Goal: Information Seeking & Learning: Check status

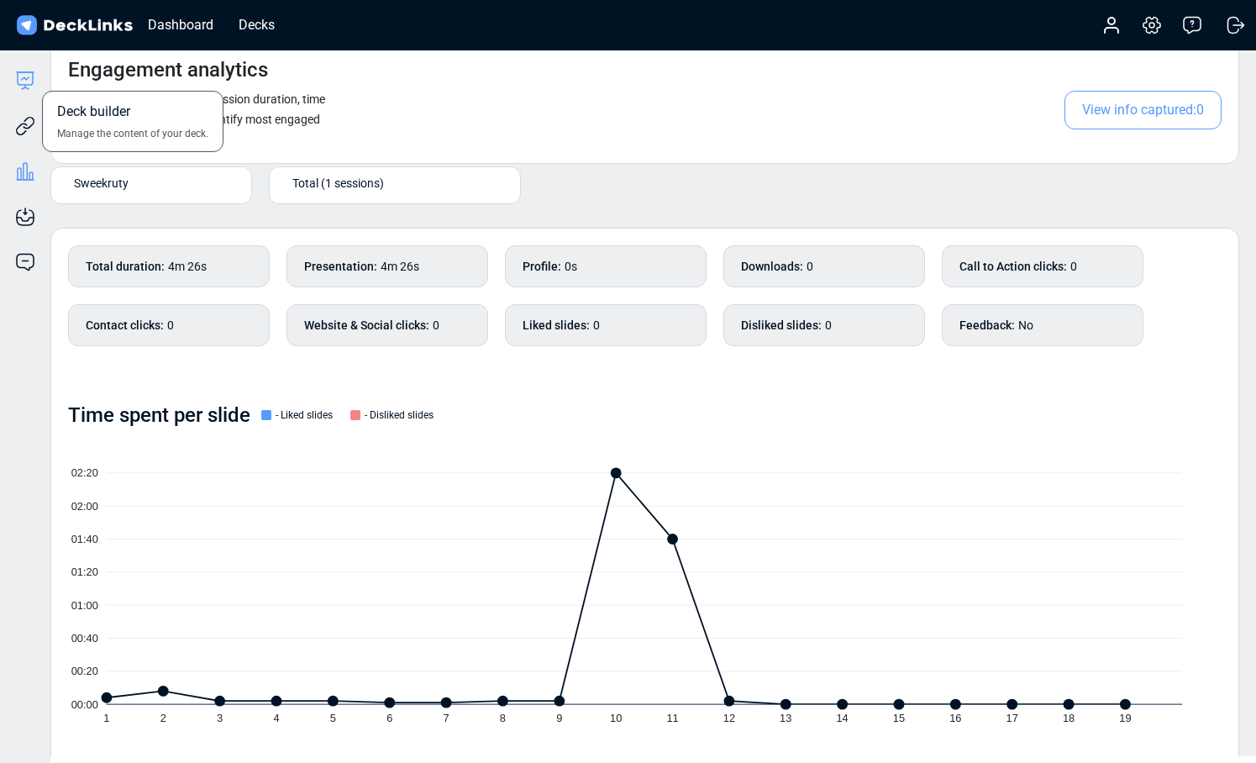
click at [29, 81] on icon at bounding box center [25, 81] width 20 height 20
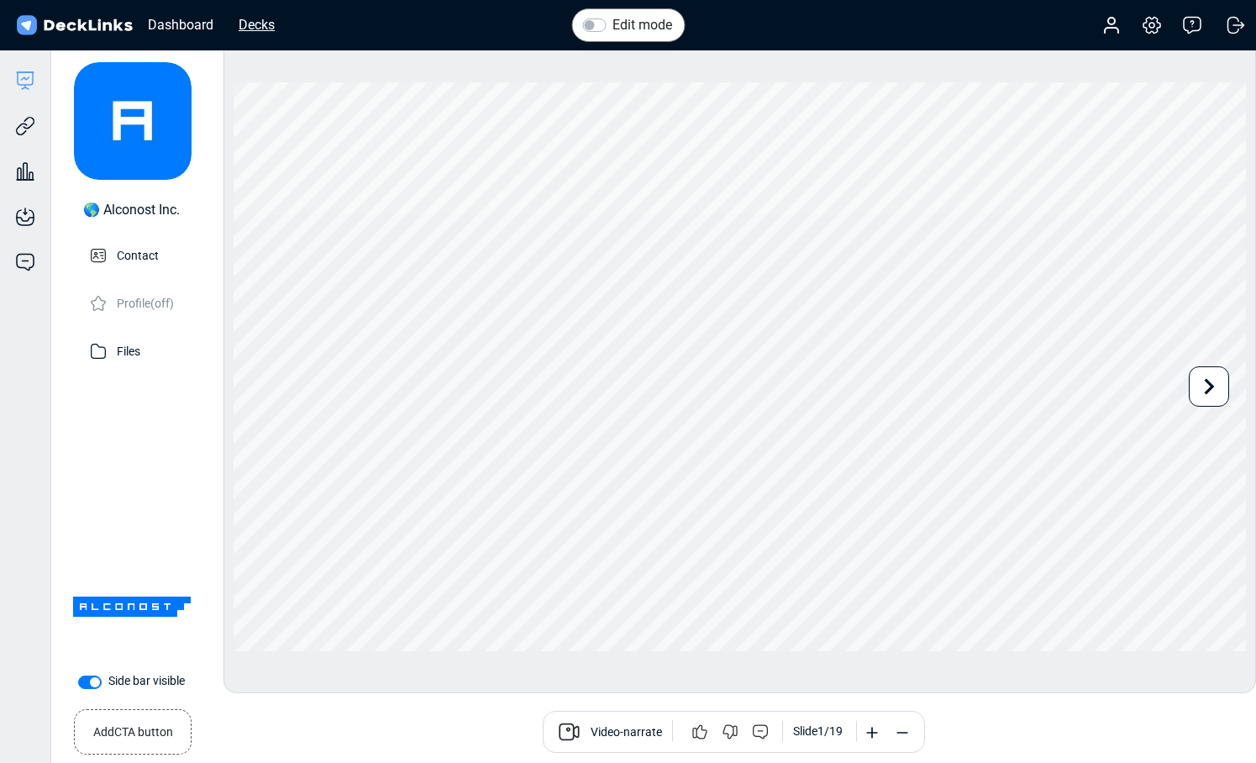
click at [274, 23] on div "Decks" at bounding box center [256, 24] width 53 height 21
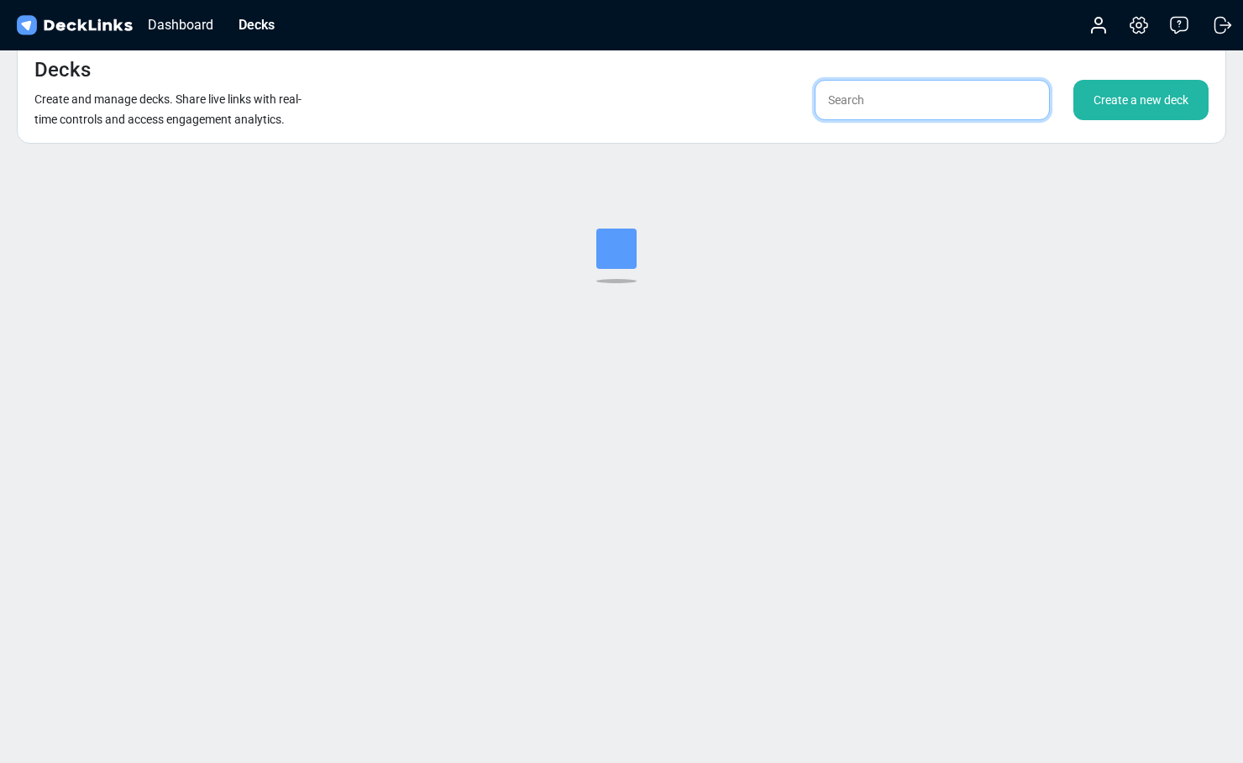
click at [899, 106] on input "text" at bounding box center [932, 100] width 235 height 40
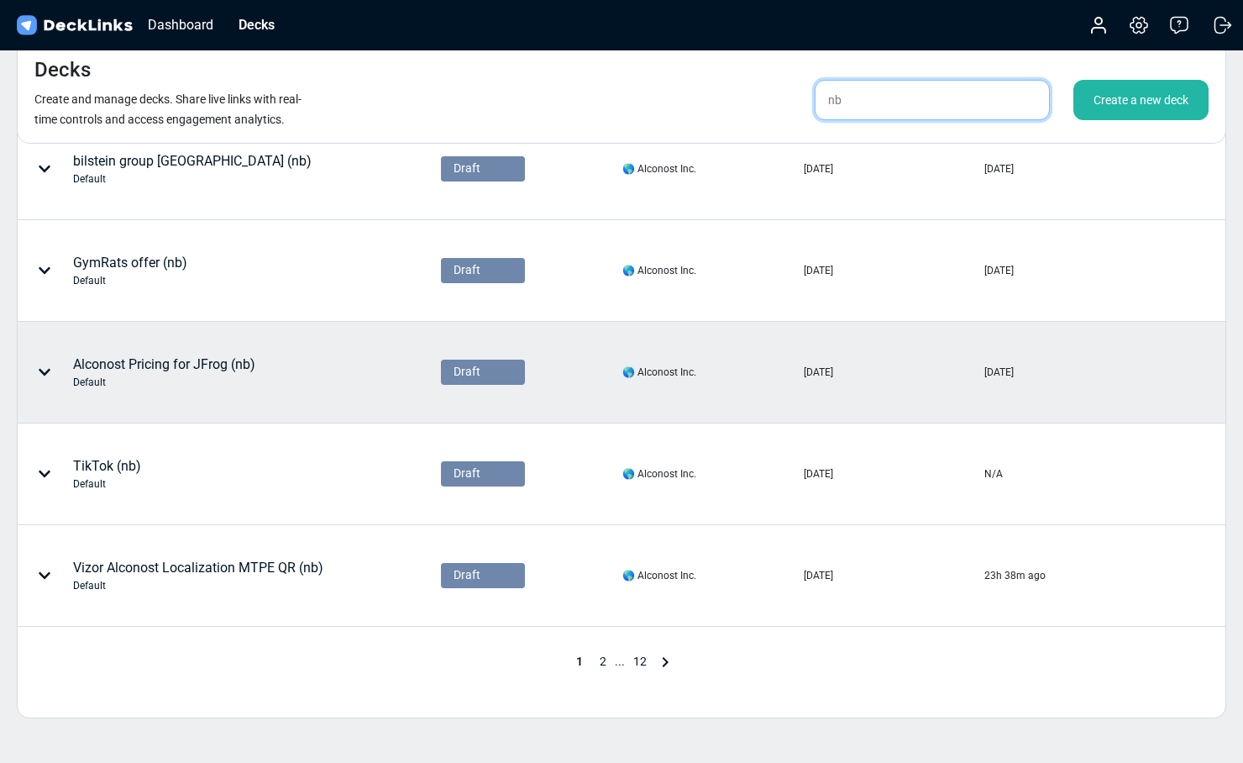
scroll to position [629, 0]
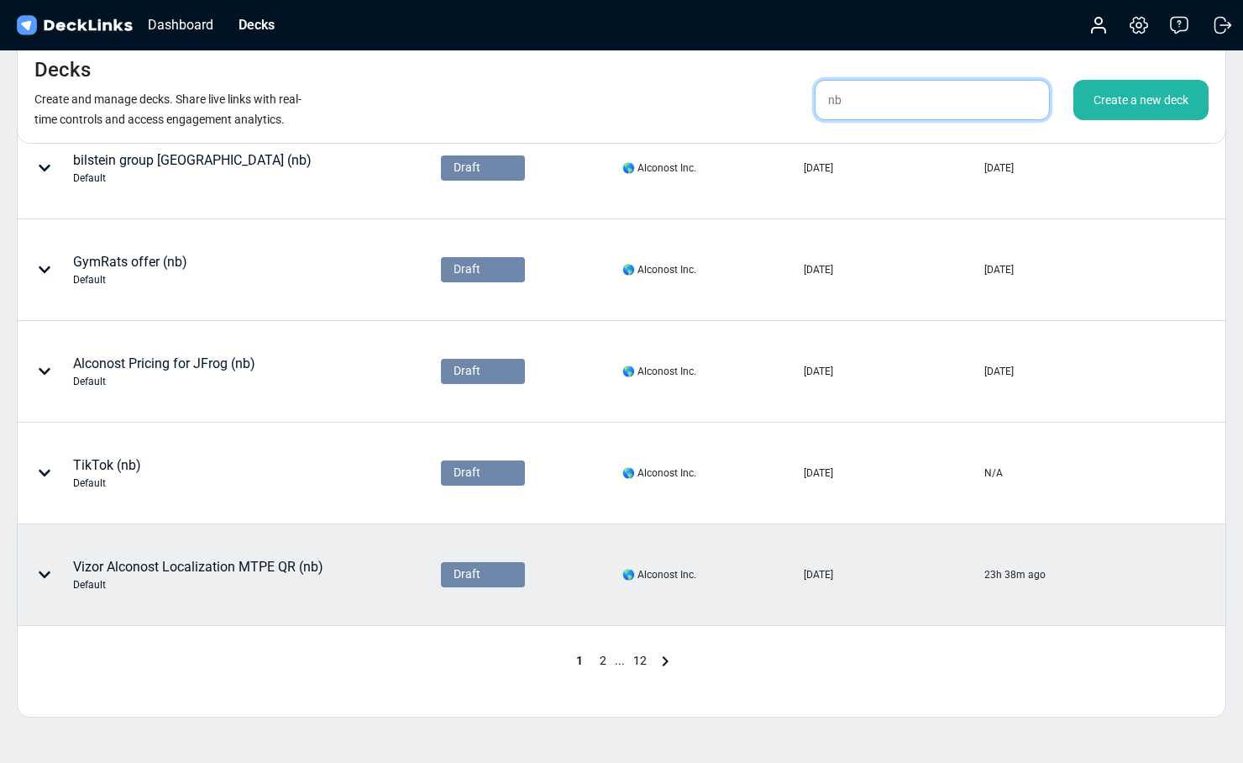
type input "nb"
click at [315, 566] on div "Vizor Alconost Localization MTPE QR (nb) Default" at bounding box center [198, 574] width 250 height 35
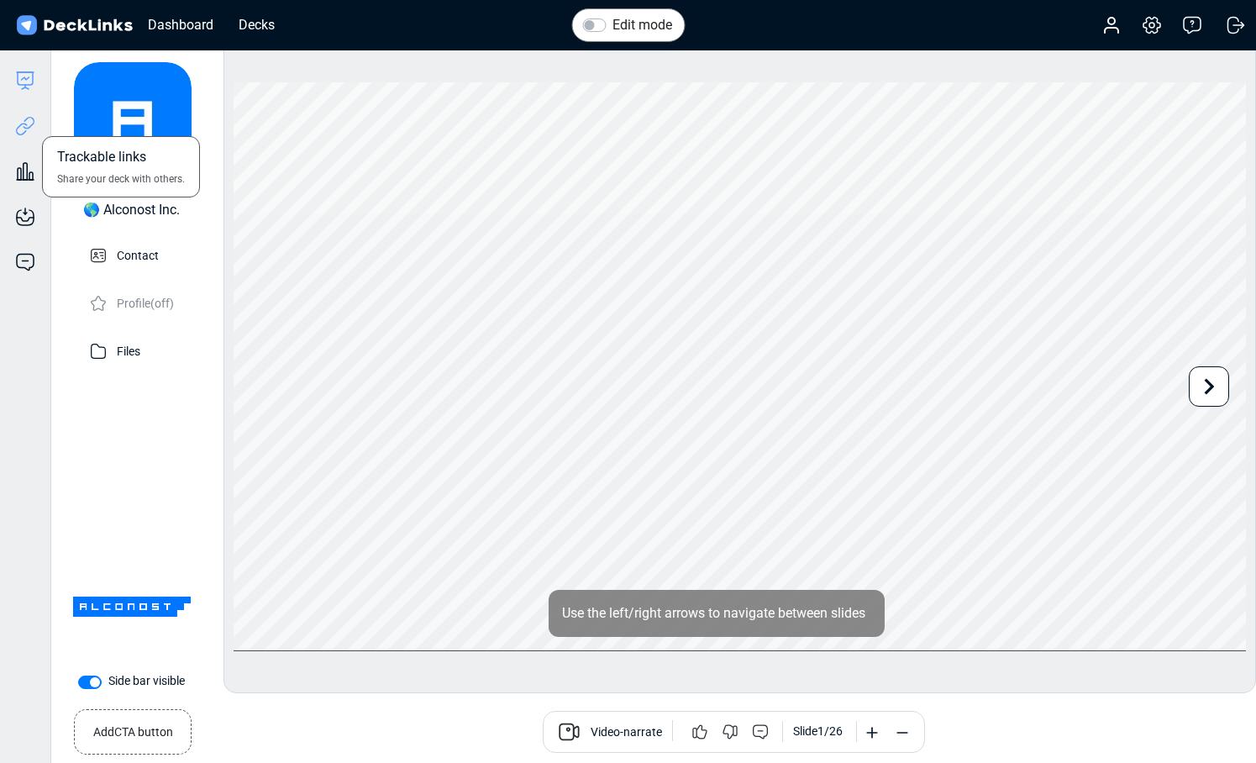
click at [30, 130] on icon at bounding box center [25, 126] width 20 height 20
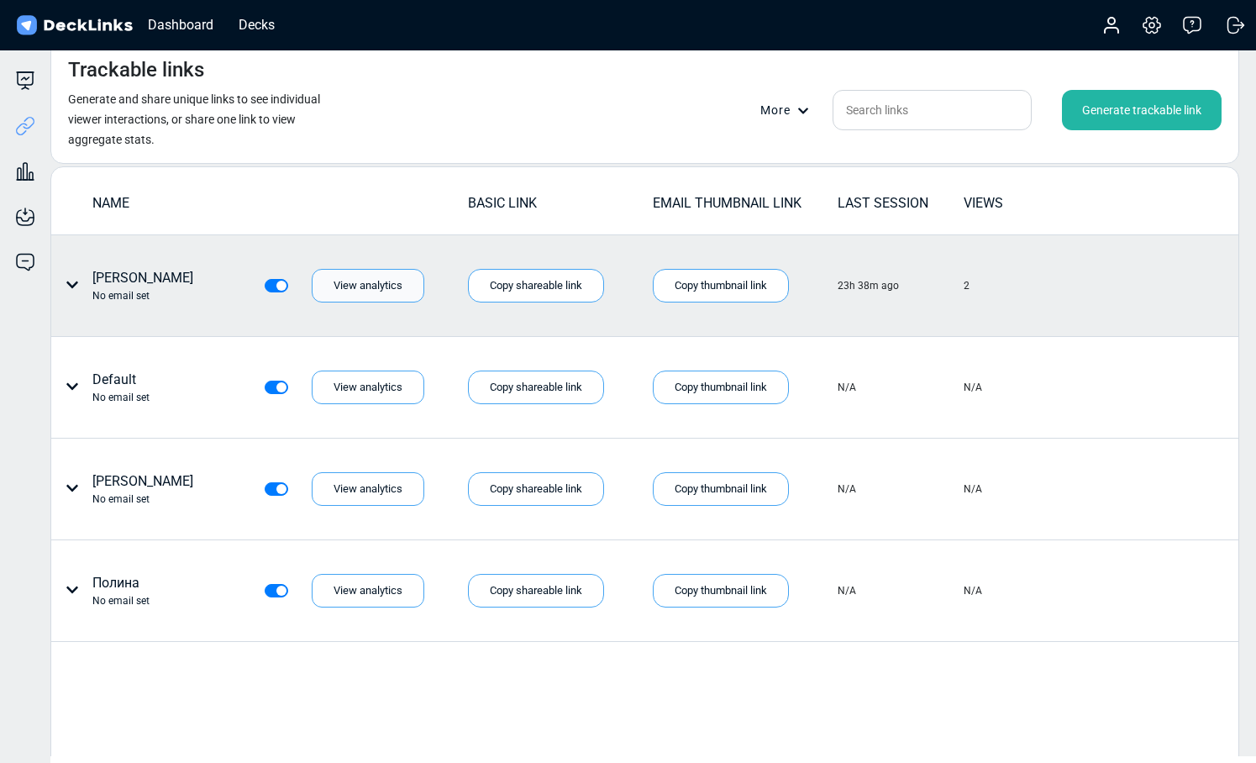
click at [359, 285] on div "View analytics" at bounding box center [368, 286] width 113 height 34
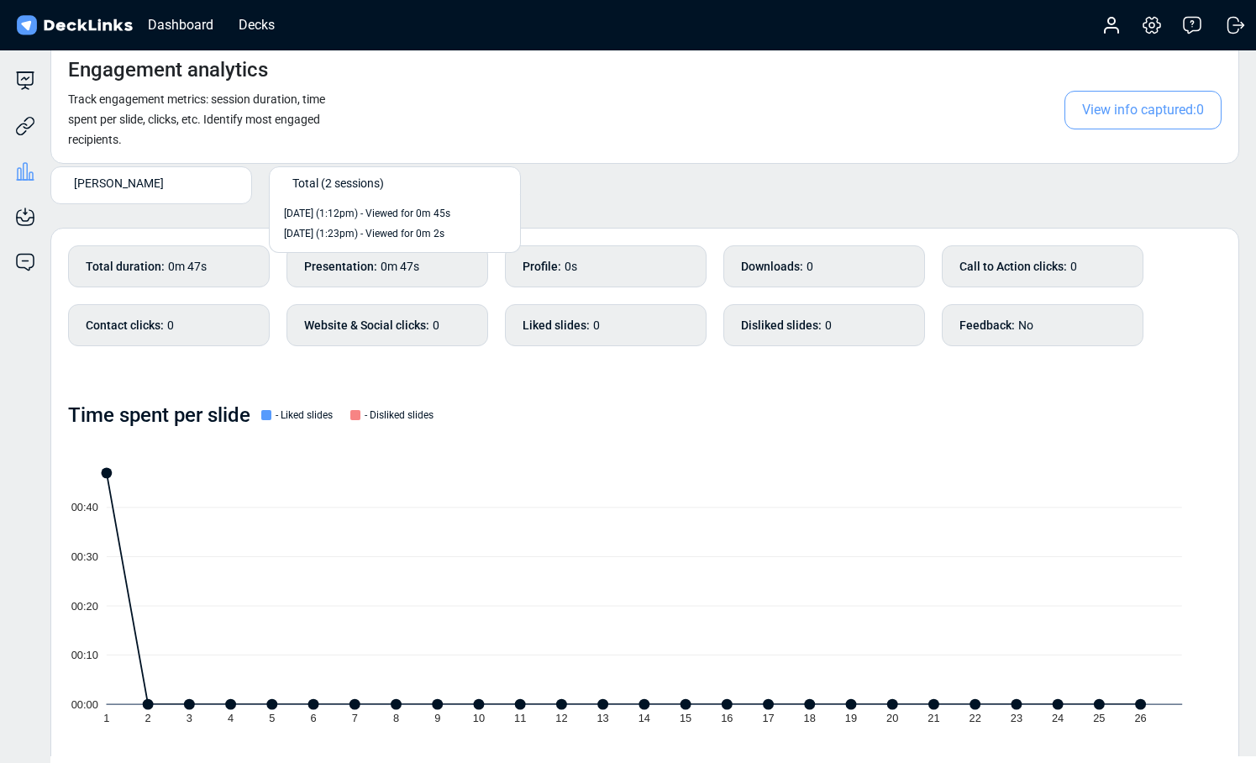
click at [333, 185] on span "Total (2 sessions)" at bounding box center [338, 183] width 92 height 18
click at [569, 170] on div "[PERSON_NAME] option [DATE] (1:12pm) - Viewed for 0m 45s focused, 2 of 3. 2 res…" at bounding box center [644, 128] width 1188 height 177
click at [228, 274] on div "Total duration : 0m 47s" at bounding box center [169, 266] width 202 height 42
click at [987, 258] on b "Call to Action clicks :" at bounding box center [1013, 267] width 108 height 18
click at [992, 255] on div "Call to Action clicks : 0" at bounding box center [1042, 266] width 202 height 42
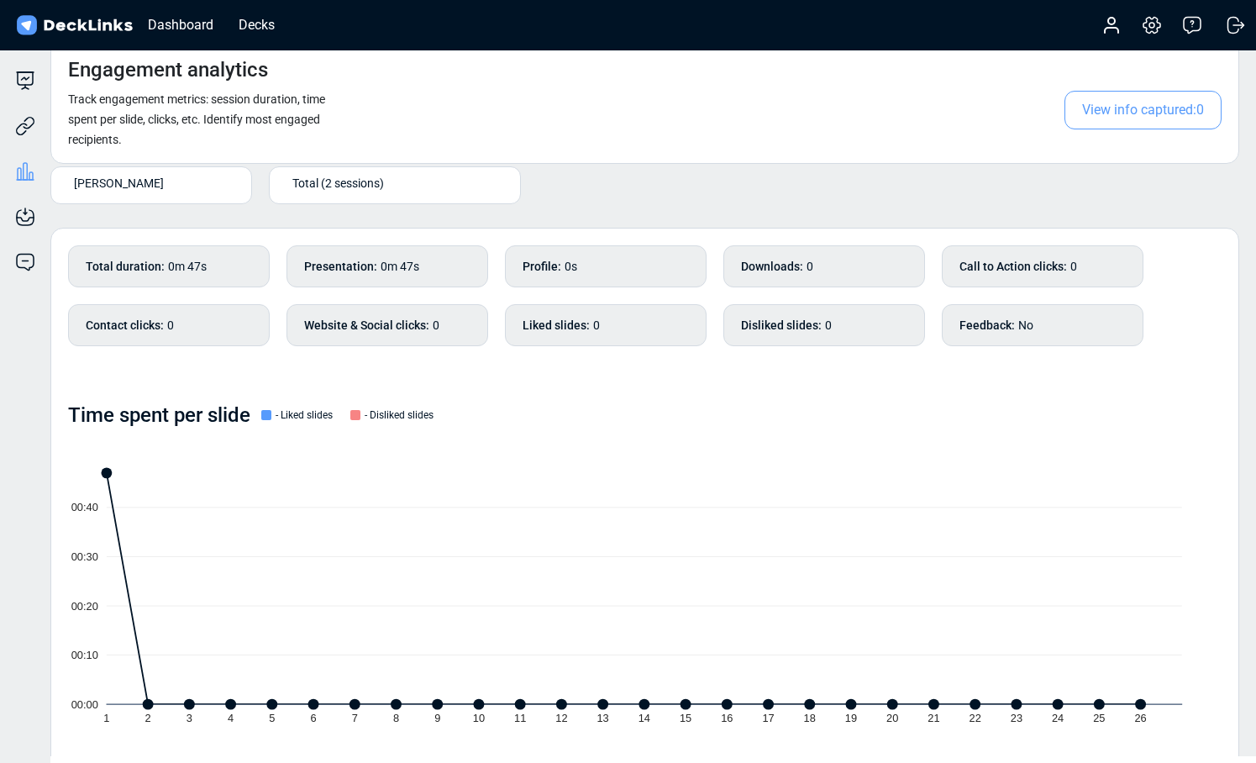
click at [877, 324] on div "Disliked slides : 0" at bounding box center [824, 325] width 202 height 42
click at [190, 187] on div "[PERSON_NAME]" at bounding box center [155, 183] width 162 height 18
click at [189, 187] on div "[PERSON_NAME]" at bounding box center [155, 183] width 162 height 18
click at [424, 186] on div "Total (2 sessions)" at bounding box center [398, 183] width 212 height 18
click at [522, 342] on div "Liked slides : 0" at bounding box center [606, 325] width 202 height 42
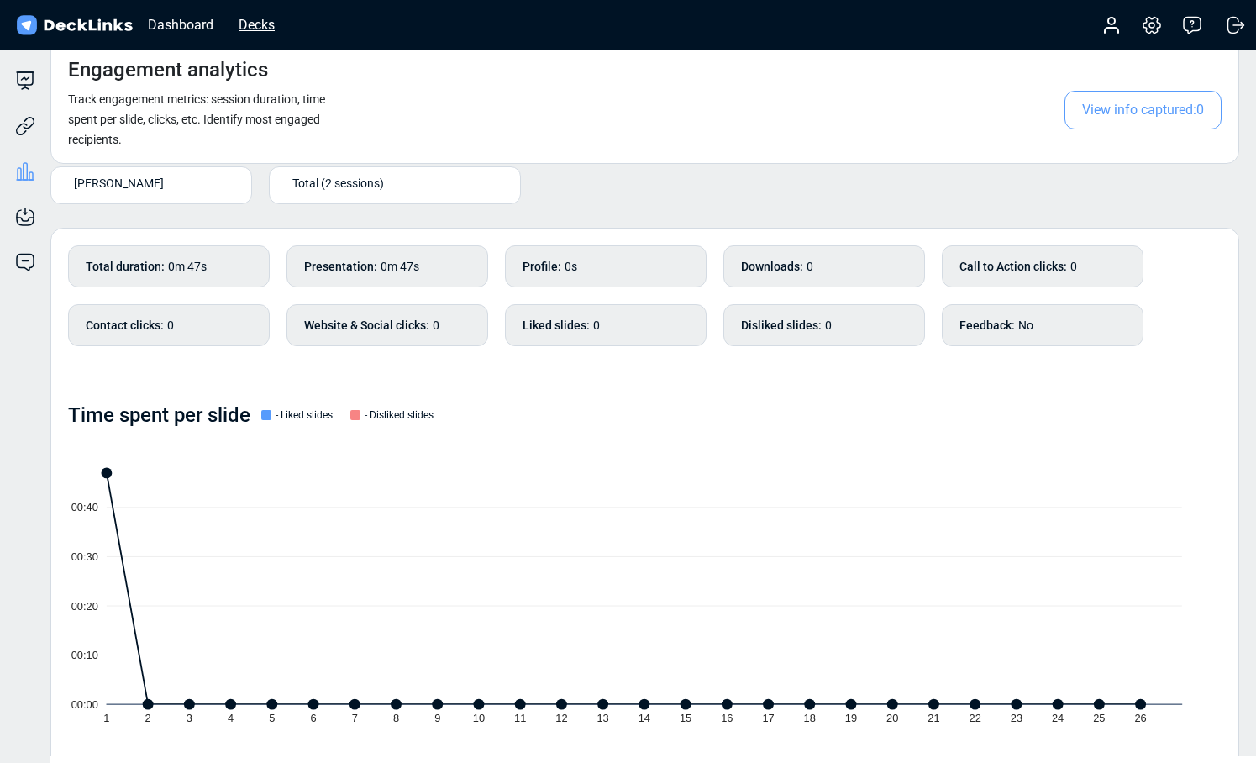
click at [248, 28] on div "Decks" at bounding box center [256, 24] width 53 height 21
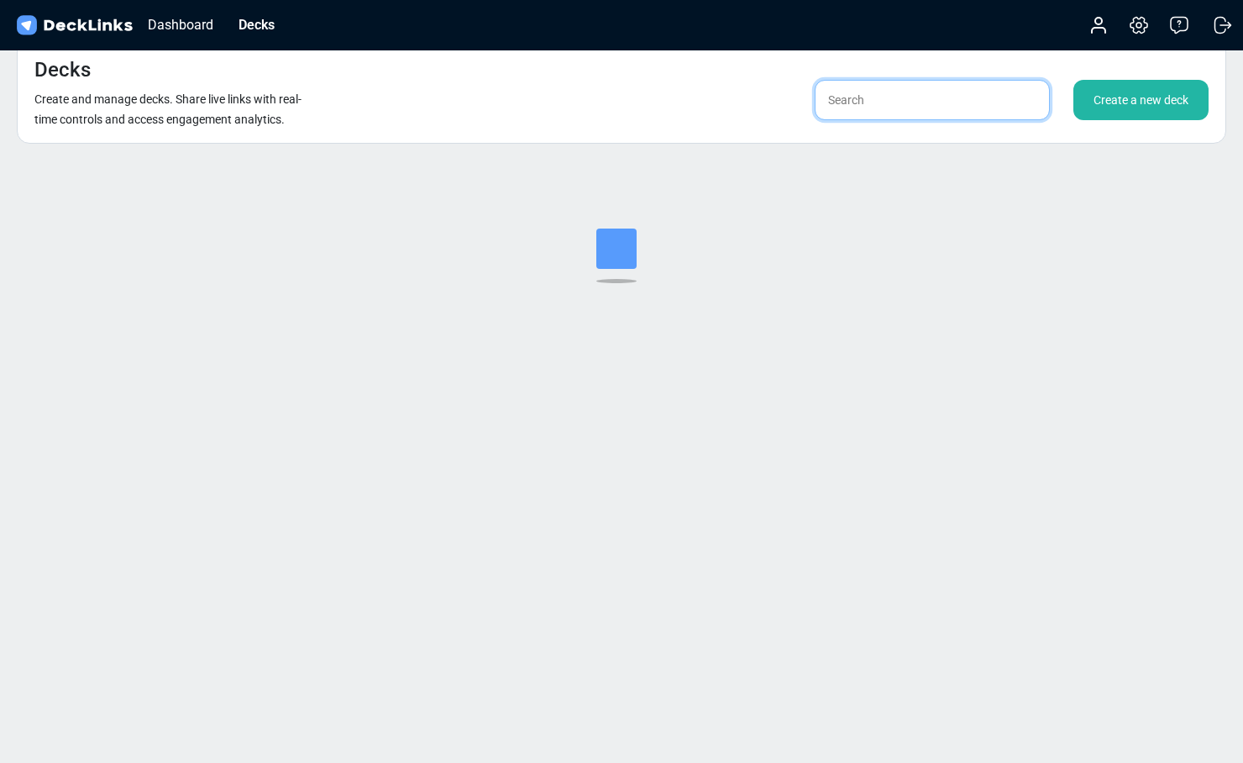
click at [890, 107] on input "text" at bounding box center [932, 100] width 235 height 40
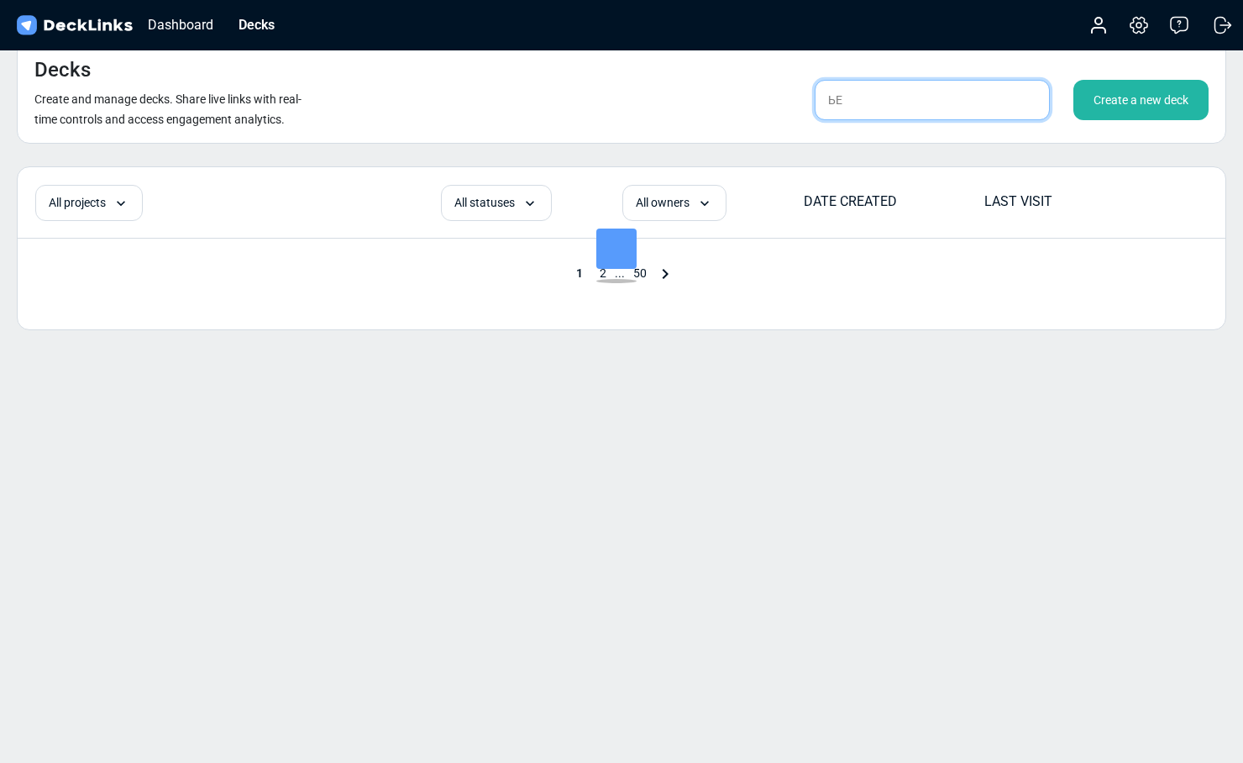
type input "Ь"
type input "MTPE"
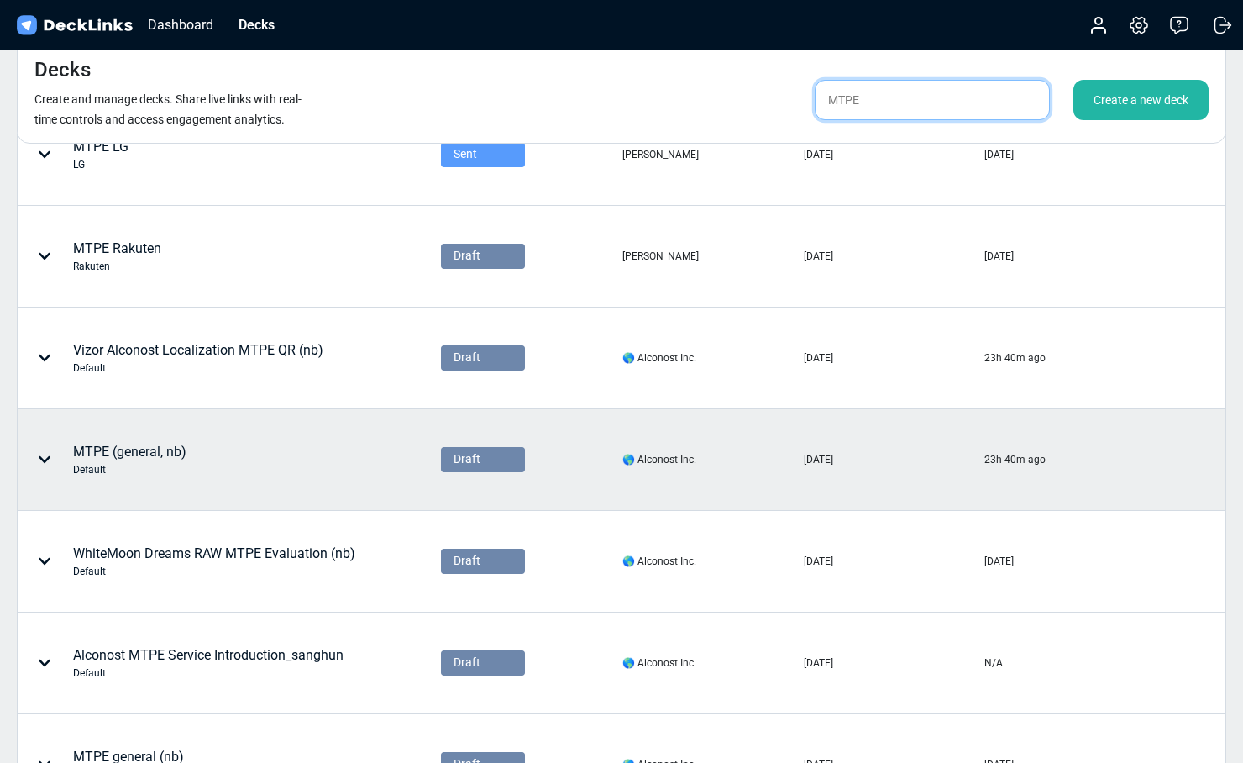
scroll to position [352, 0]
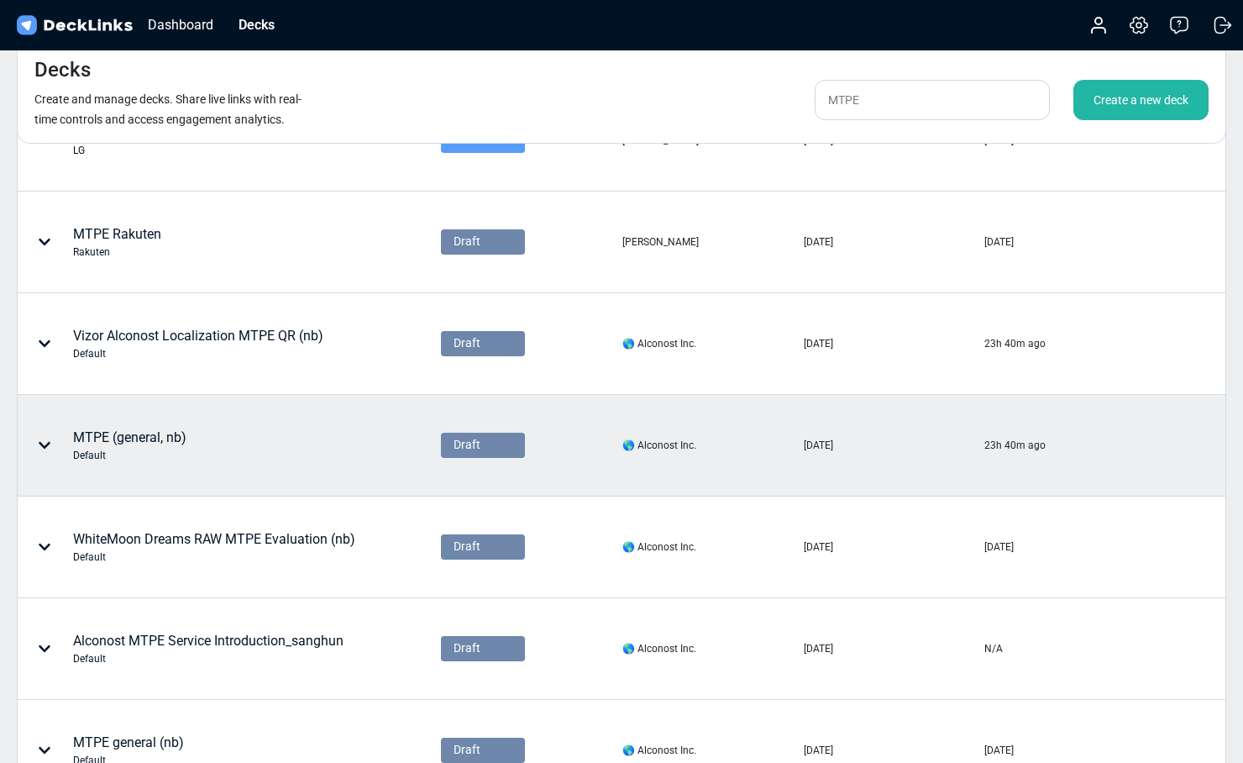
click at [194, 438] on div "MTPE (general, nb) Default" at bounding box center [176, 445] width 316 height 50
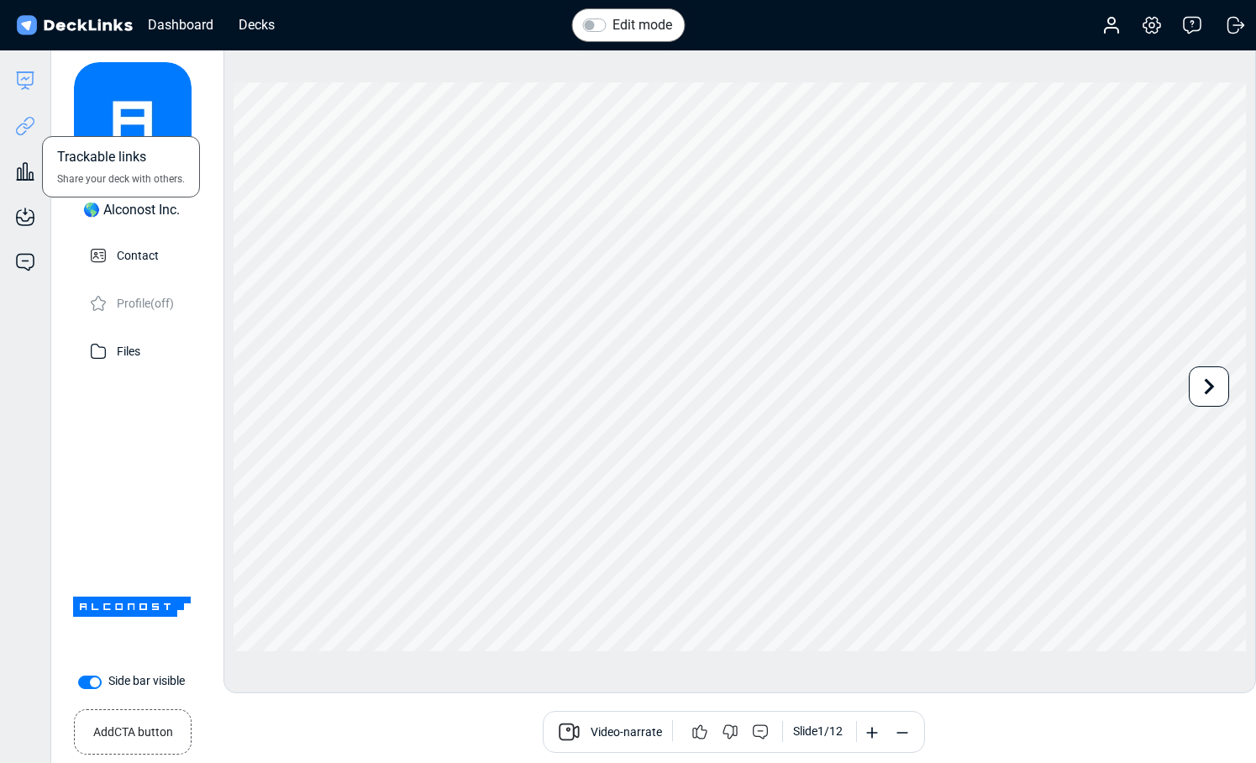
click at [29, 125] on icon at bounding box center [25, 126] width 20 height 20
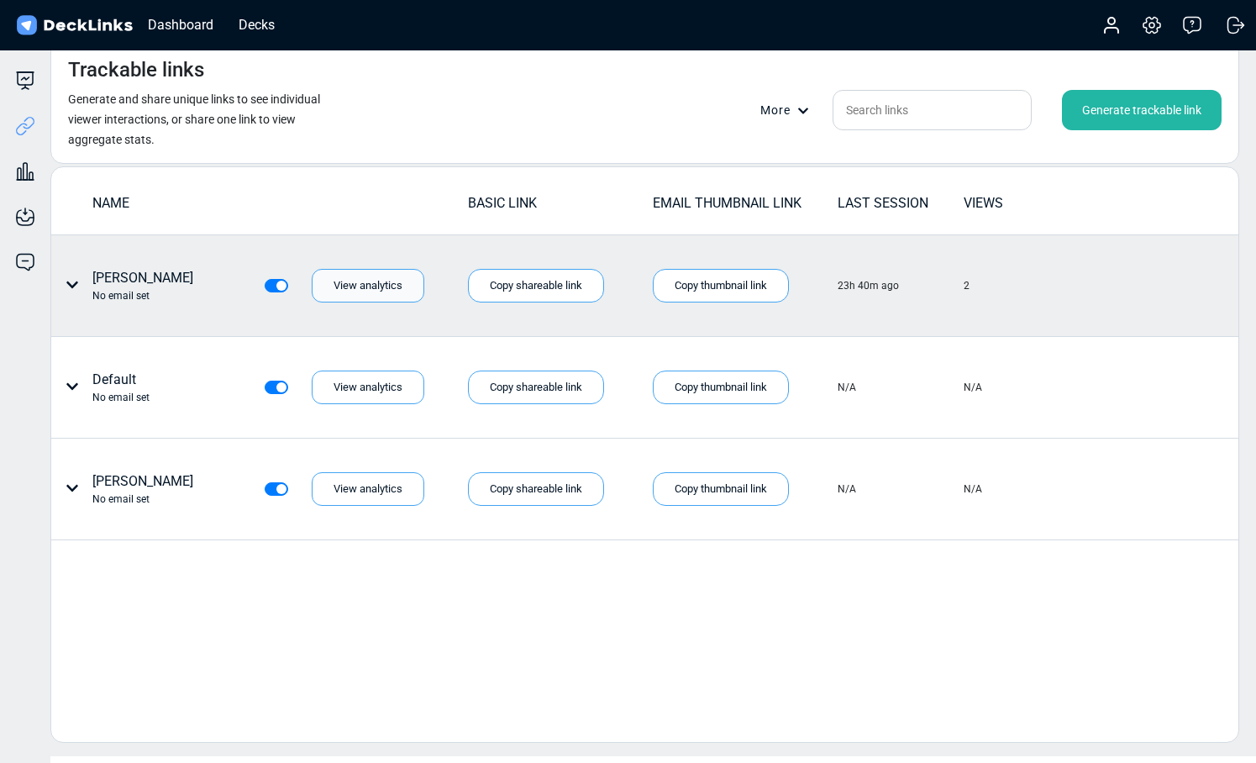
click at [333, 276] on div "View analytics" at bounding box center [368, 286] width 113 height 34
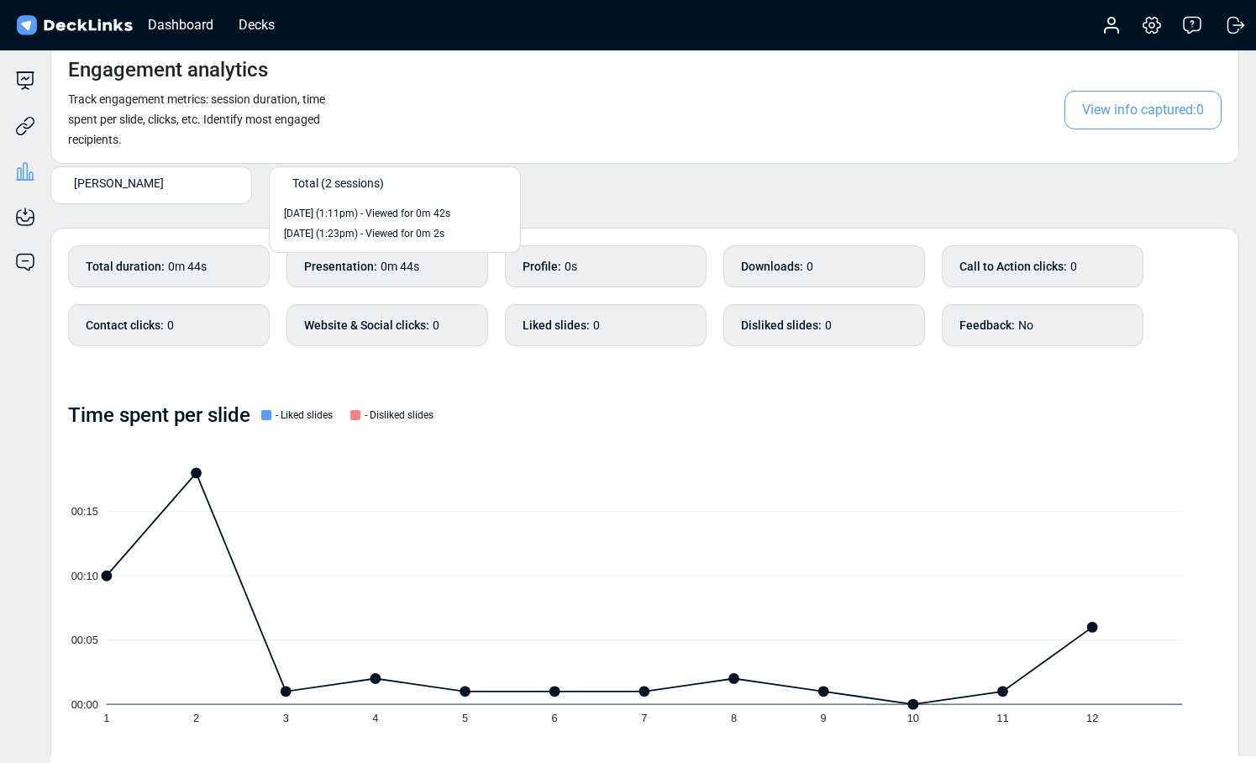
click at [369, 182] on span "Total (2 sessions)" at bounding box center [338, 183] width 92 height 18
click at [638, 166] on div "[PERSON_NAME] Total (2 sessions)" at bounding box center [644, 128] width 1188 height 177
click at [1096, 115] on span "View info captured: 0" at bounding box center [1142, 110] width 157 height 39
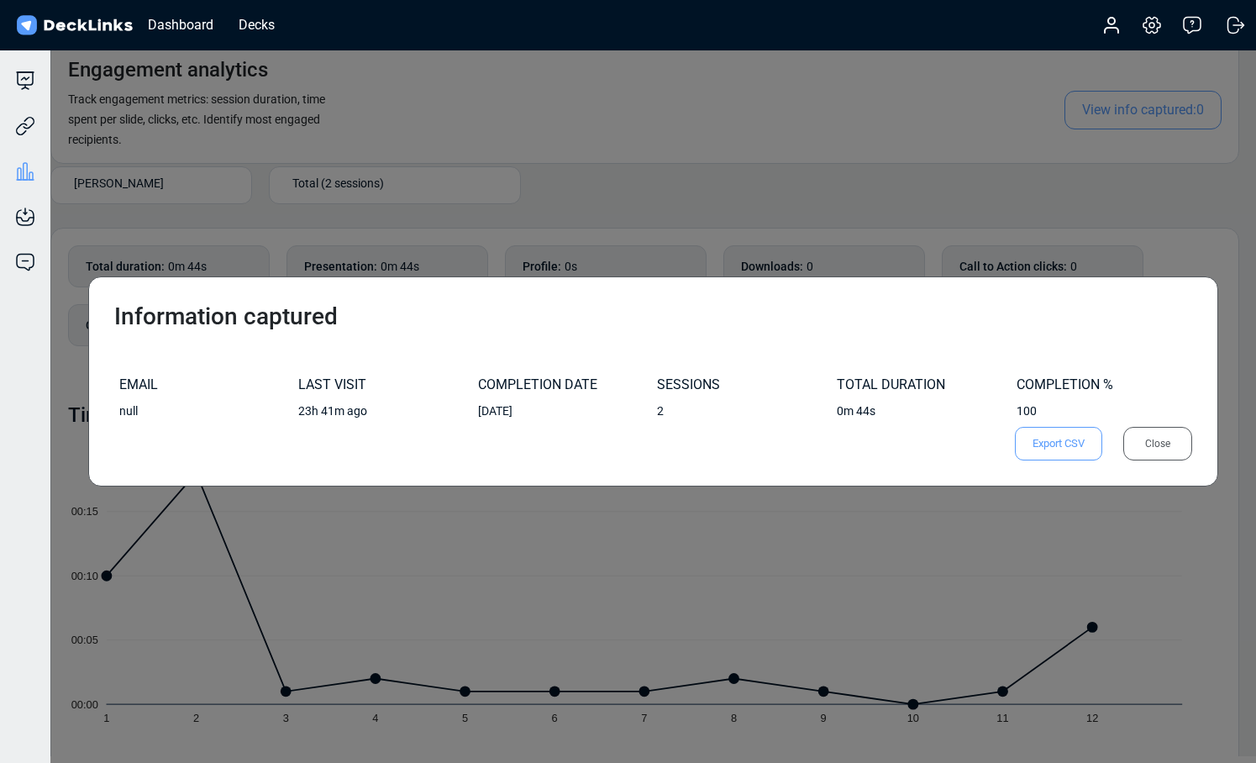
click at [1164, 448] on div "Close" at bounding box center [1157, 444] width 69 height 34
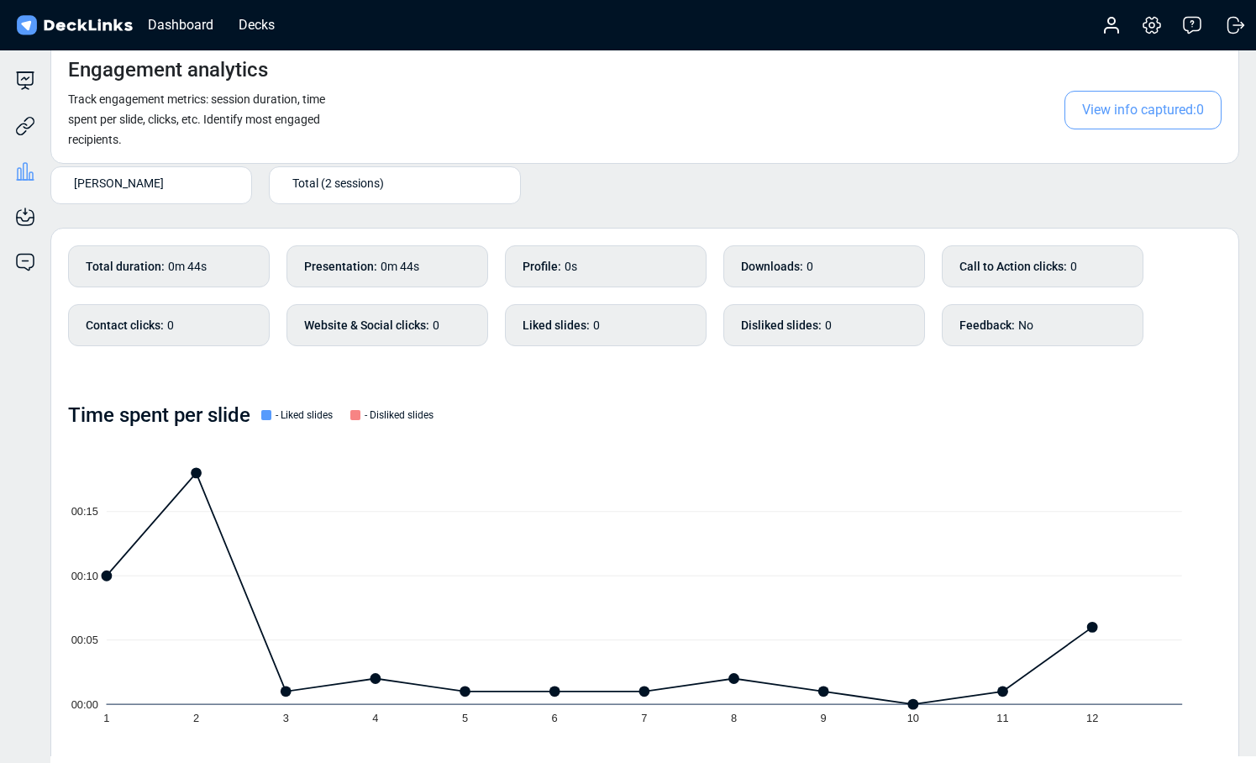
click at [438, 185] on div "Total (2 sessions)" at bounding box center [398, 183] width 212 height 18
click at [669, 167] on div "[PERSON_NAME] option [DATE] (1:11pm) - Viewed for 0m 42s focused, 2 of 3. 2 res…" at bounding box center [644, 128] width 1188 height 177
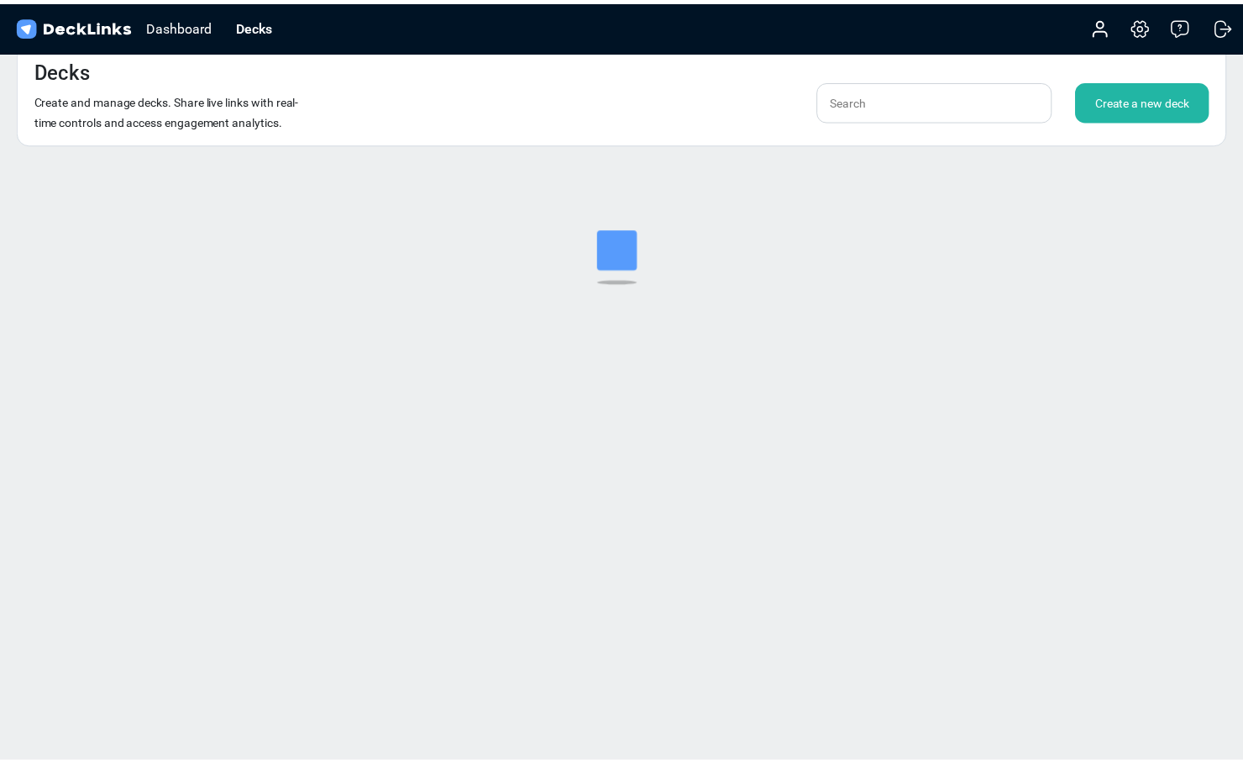
scroll to position [20, 0]
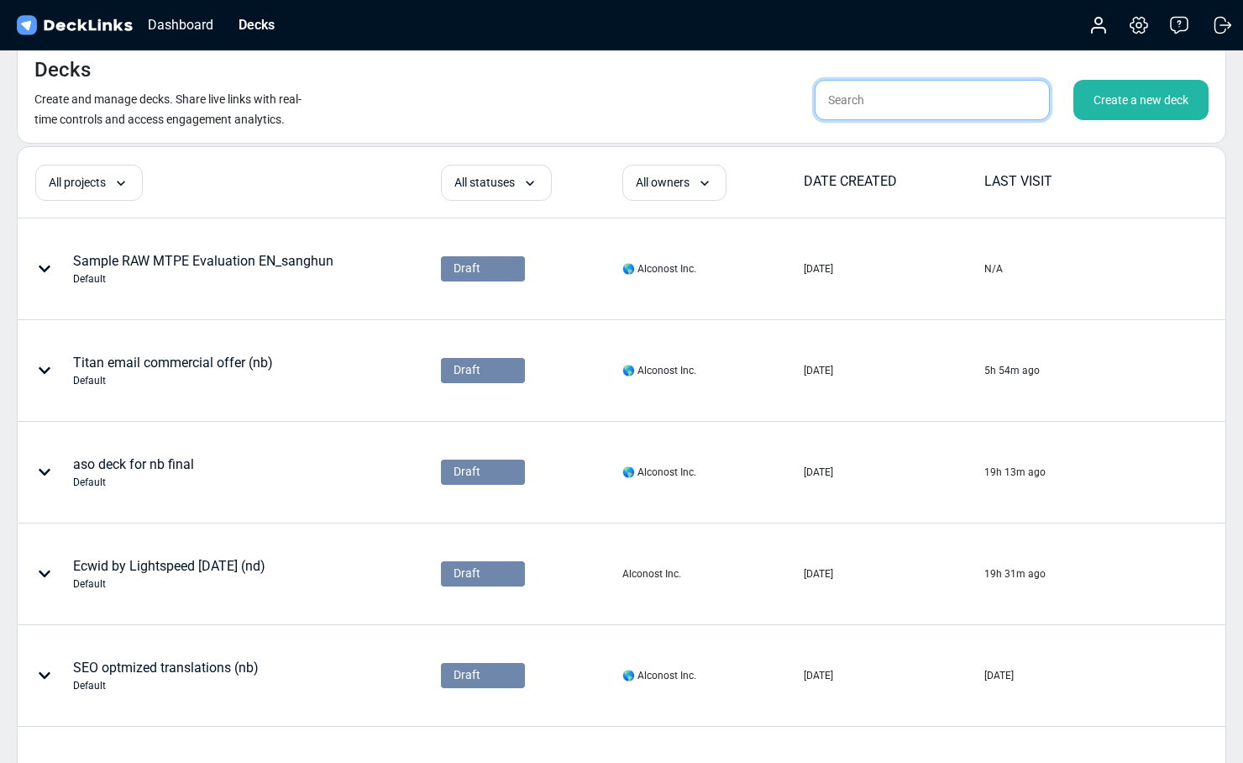
click at [842, 89] on input "text" at bounding box center [932, 100] width 235 height 40
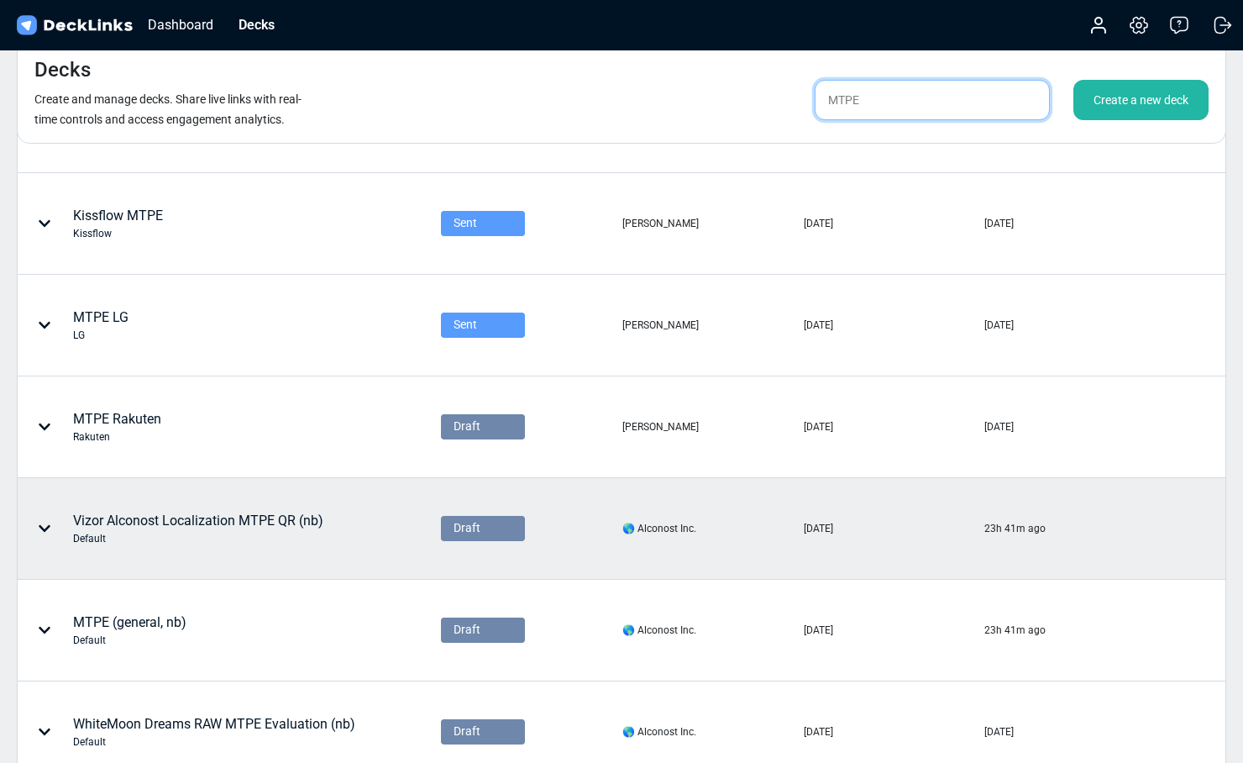
scroll to position [316, 0]
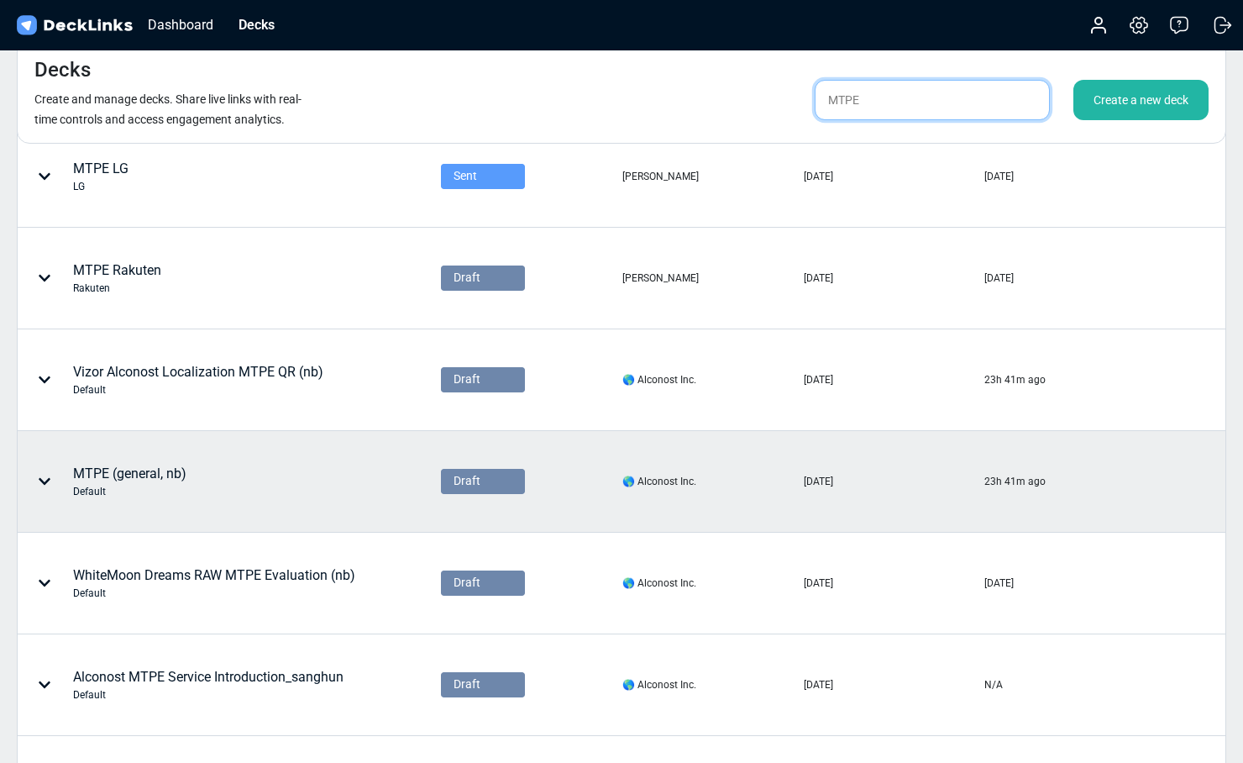
type input "MTPE"
click at [196, 494] on div "MTPE (general, nb) Default" at bounding box center [176, 481] width 316 height 50
